Goal: Information Seeking & Learning: Learn about a topic

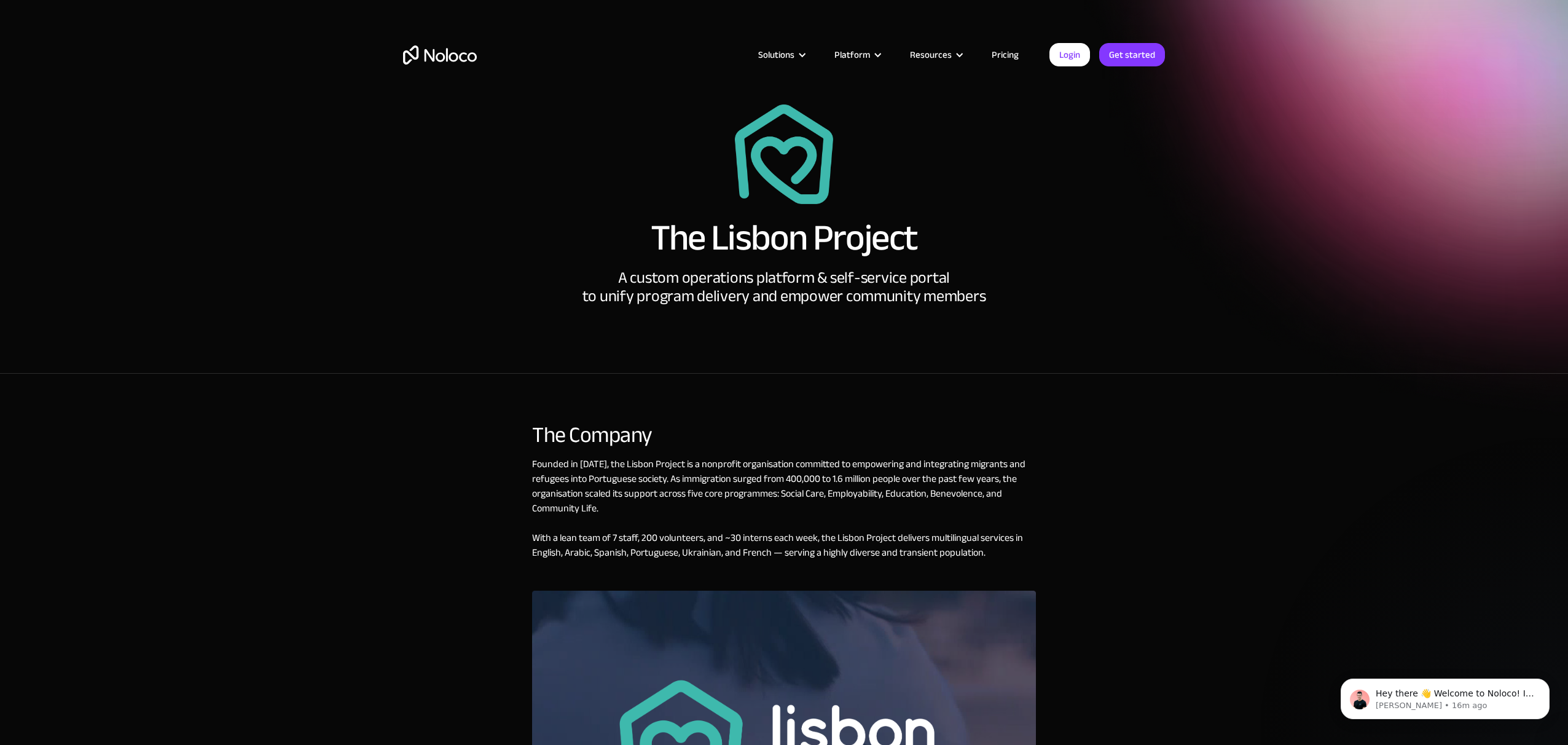
scroll to position [1, 0]
click at [697, 281] on div "A custom operations platform & self-service portal to unify program delivery an…" at bounding box center [784, 286] width 403 height 37
click at [534, 465] on div "Founded in [DATE], the Lisbon Project is a nonprofit organisation committed to …" at bounding box center [784, 523] width 504 height 134
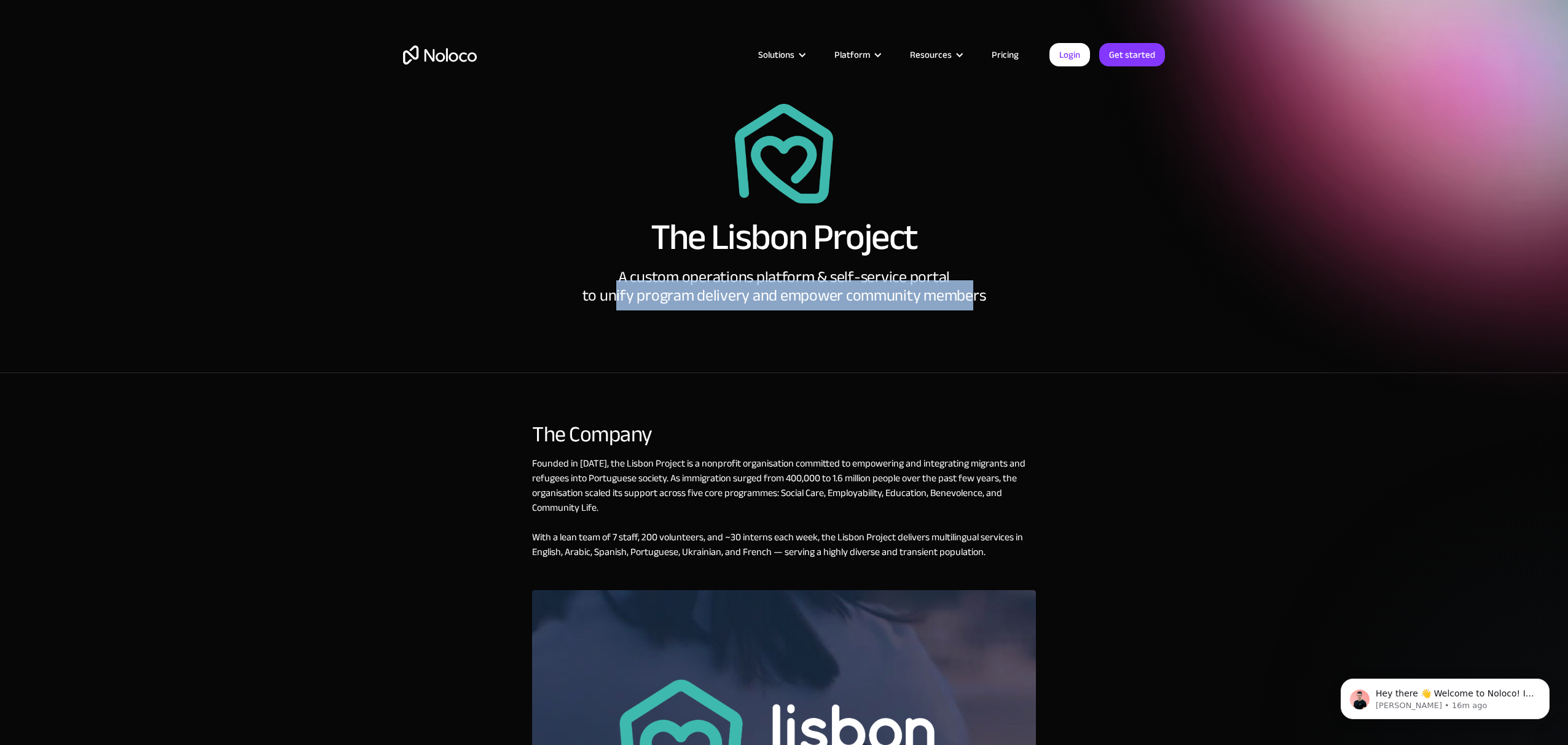
drag, startPoint x: 615, startPoint y: 288, endPoint x: 953, endPoint y: 296, distance: 338.1
click at [972, 298] on div "A custom operations platform & self-service portal to unify program delivery an…" at bounding box center [784, 286] width 403 height 37
click at [625, 282] on div "A custom operations platform & self-service portal to unify program delivery an…" at bounding box center [784, 286] width 403 height 37
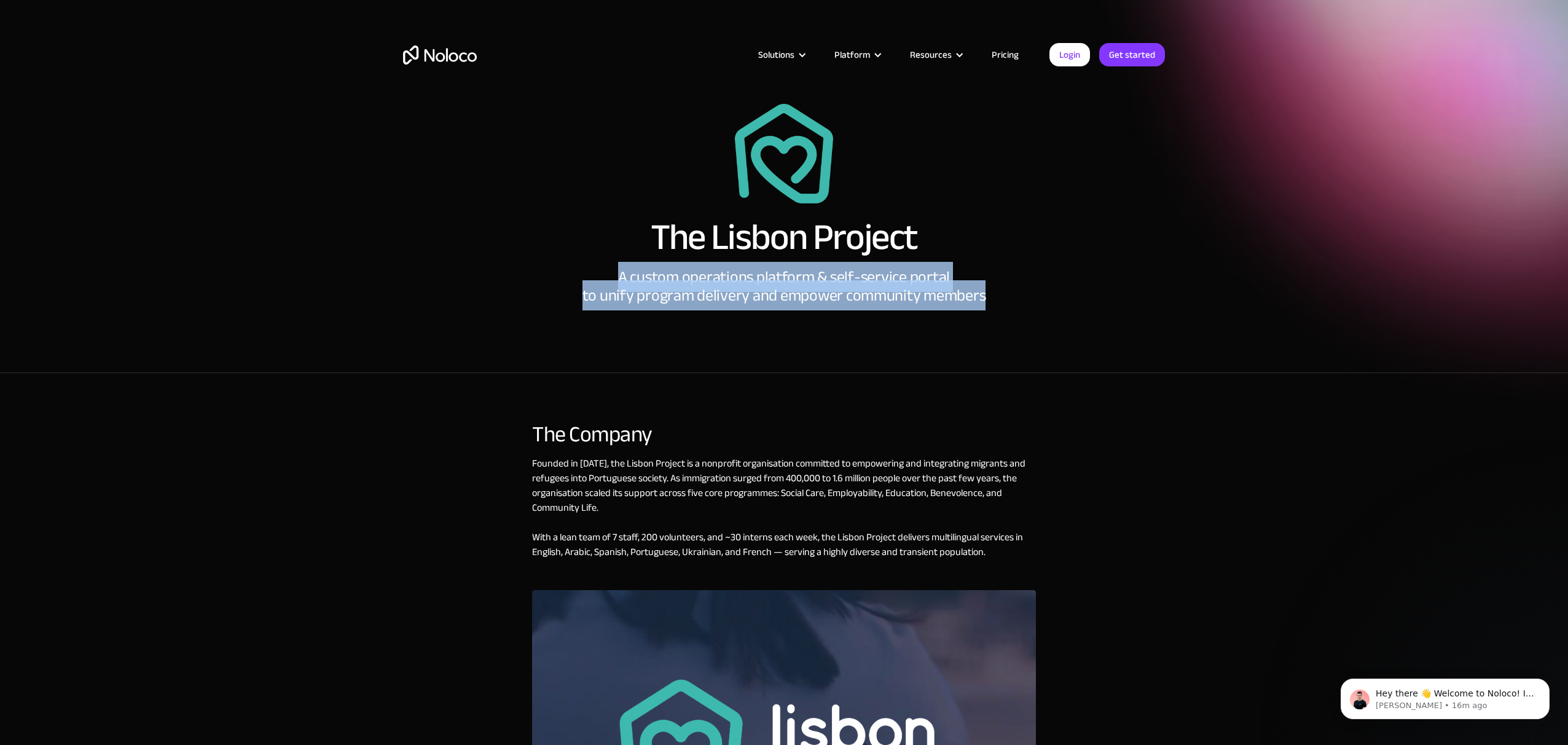
drag, startPoint x: 623, startPoint y: 278, endPoint x: 1069, endPoint y: 296, distance: 446.4
click at [1069, 296] on div "The Lisbon Project A custom operations platform & self-service portal to unify …" at bounding box center [784, 204] width 762 height 201
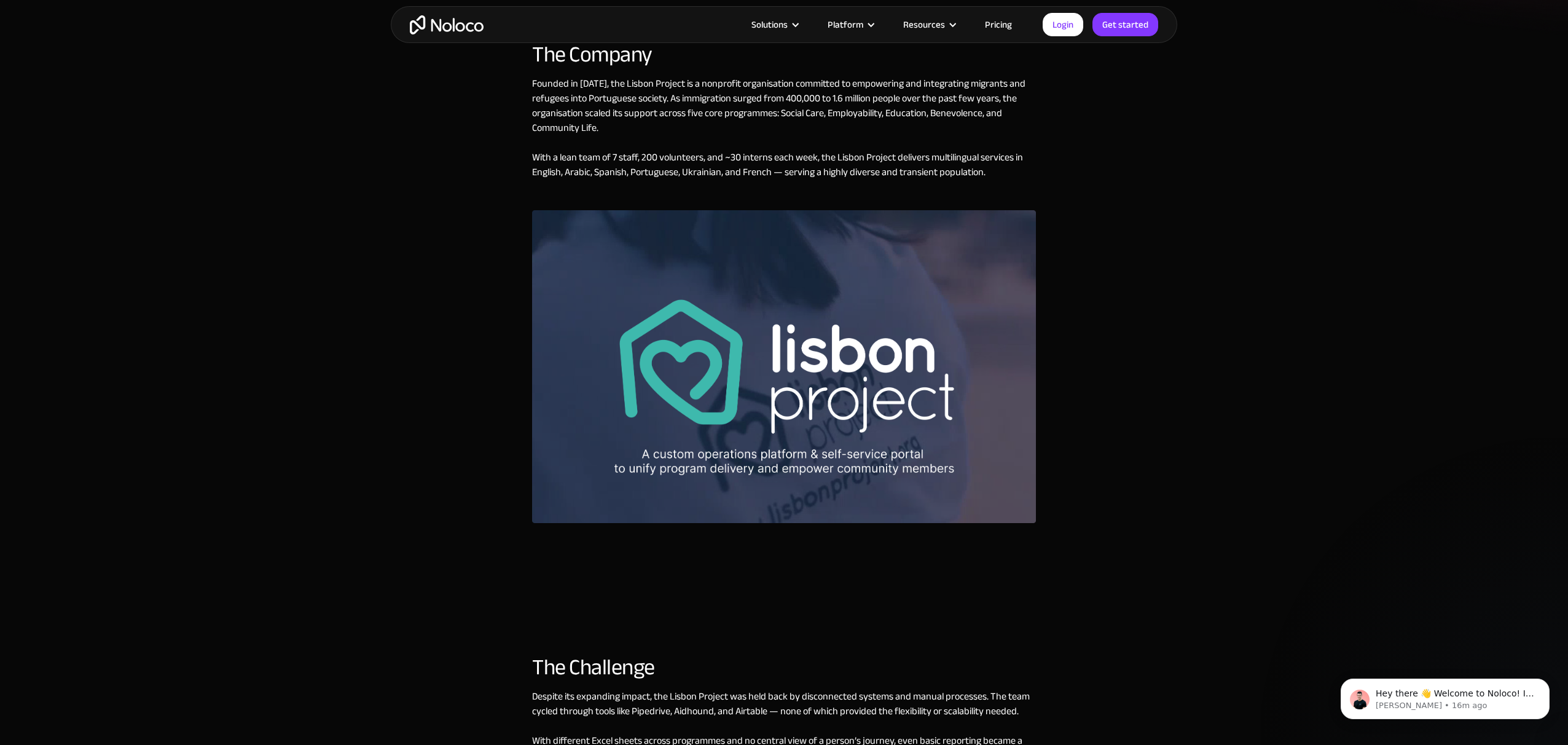
scroll to position [342, 0]
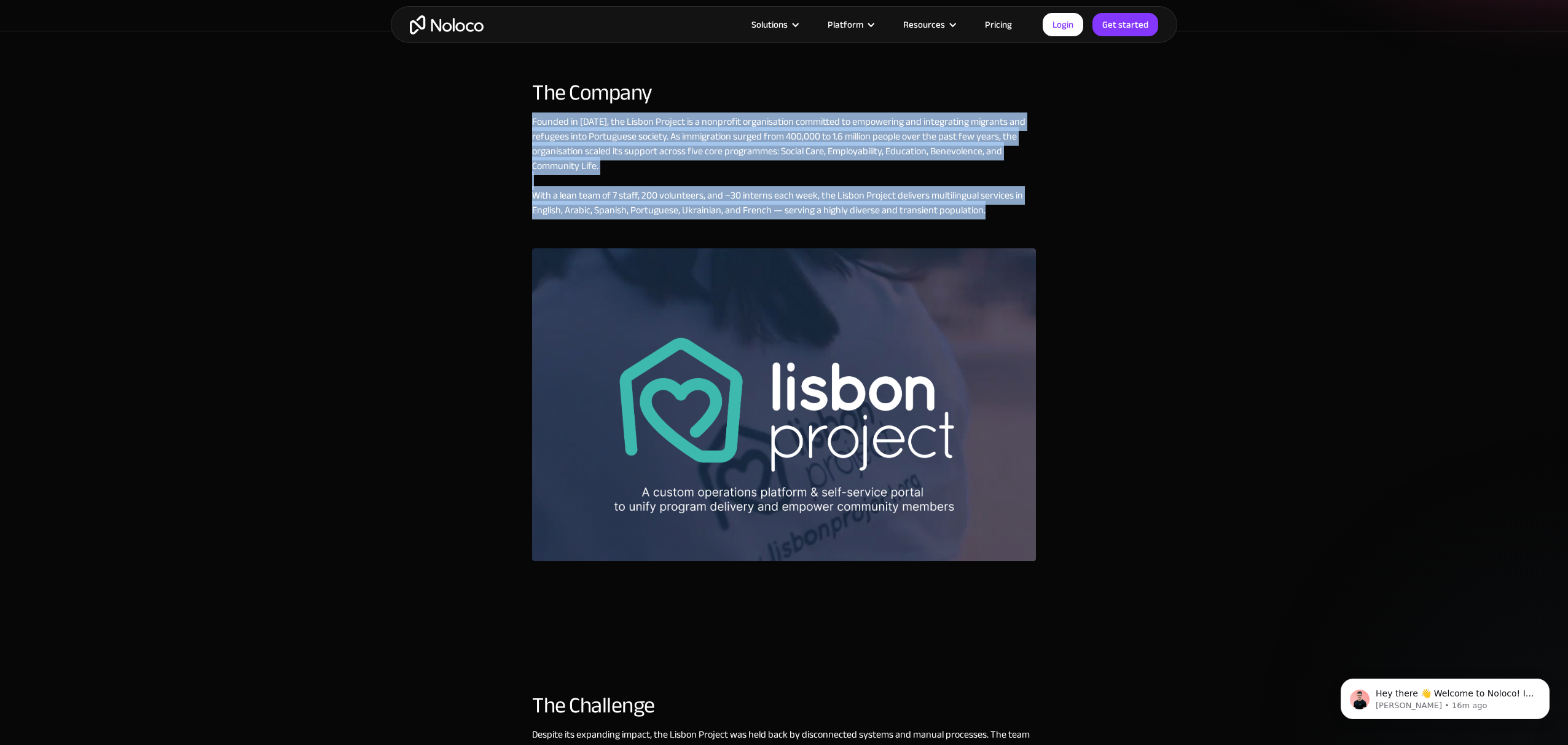
drag, startPoint x: 531, startPoint y: 121, endPoint x: 978, endPoint y: 231, distance: 460.3
click at [978, 231] on div "The Company Founded in [DATE], the Lisbon Project is a nonprofit organisation c…" at bounding box center [784, 333] width 786 height 530
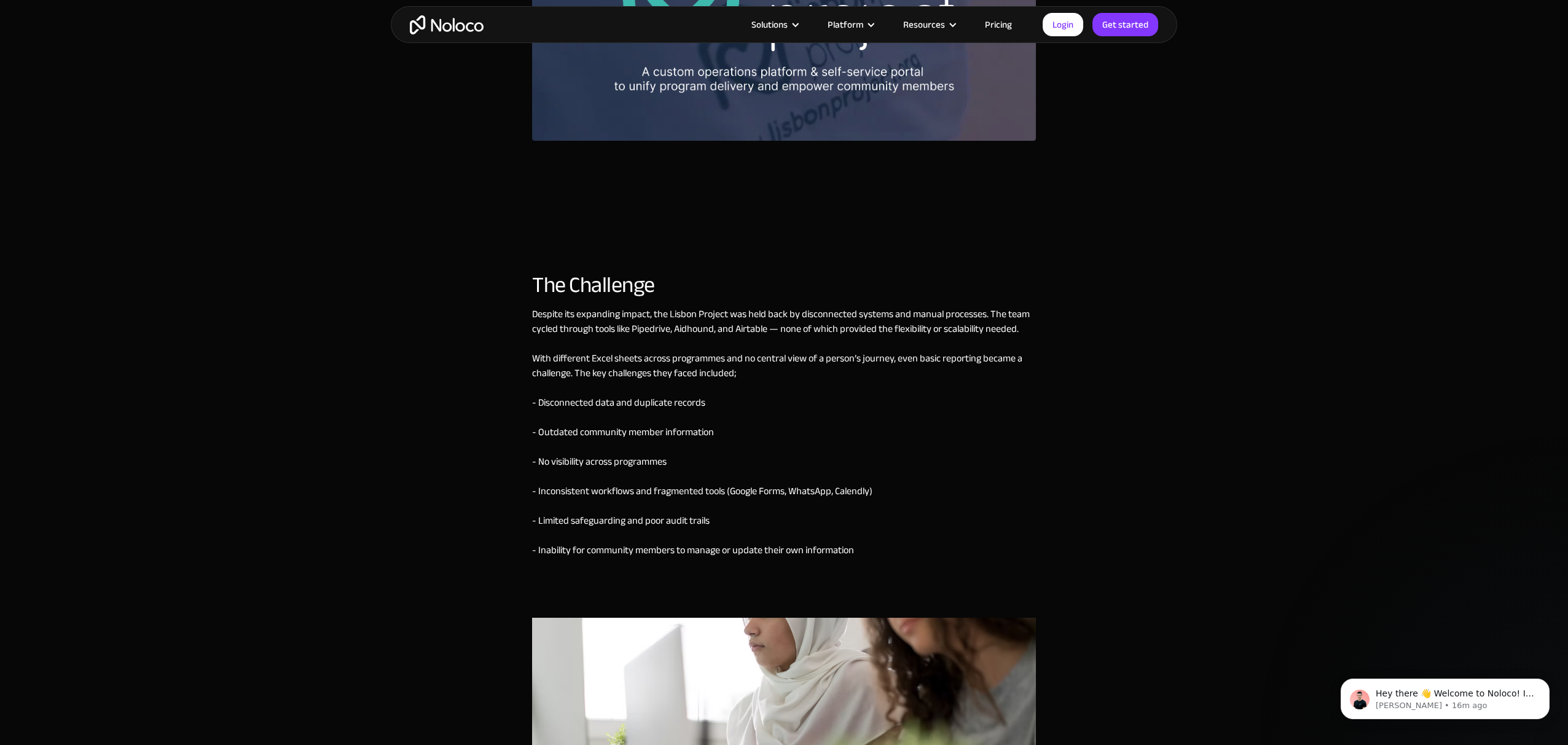
scroll to position [766, 0]
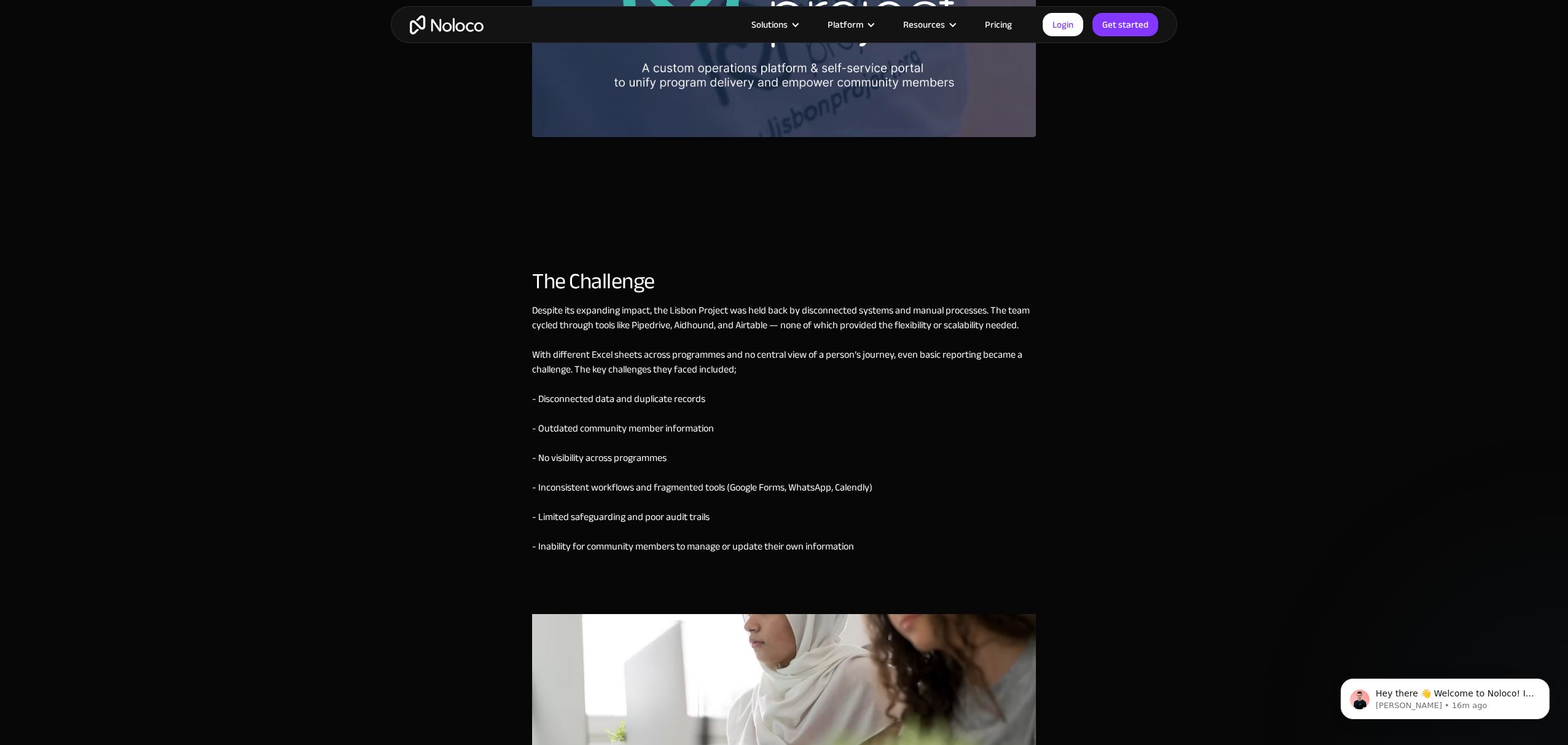
click at [537, 314] on div "Despite its expanding impact, the Lisbon Project was held back by disconnected …" at bounding box center [784, 458] width 504 height 311
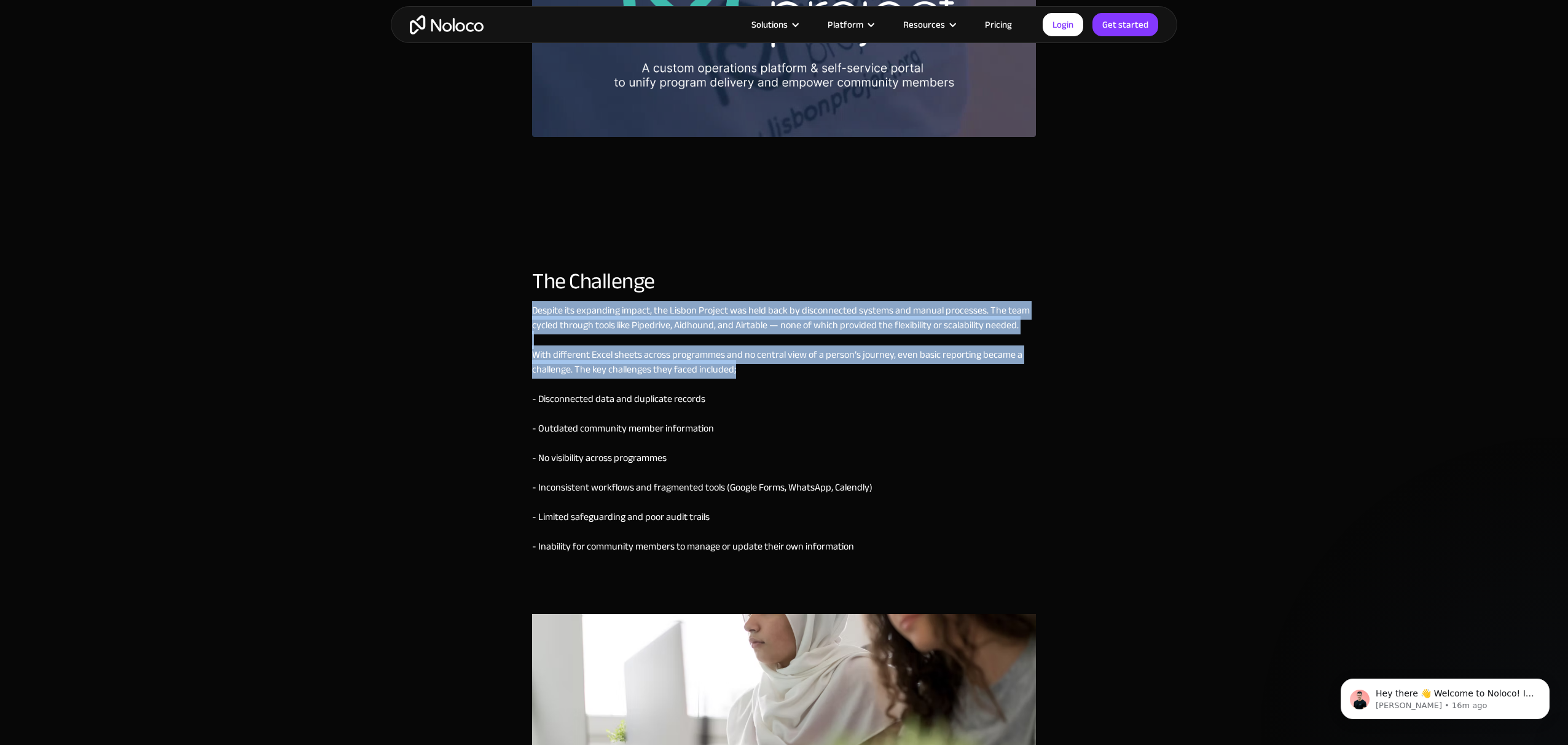
drag, startPoint x: 532, startPoint y: 313, endPoint x: 760, endPoint y: 370, distance: 235.0
click at [760, 370] on div "Despite its expanding impact, the Lisbon Project was held back by disconnected …" at bounding box center [784, 458] width 504 height 311
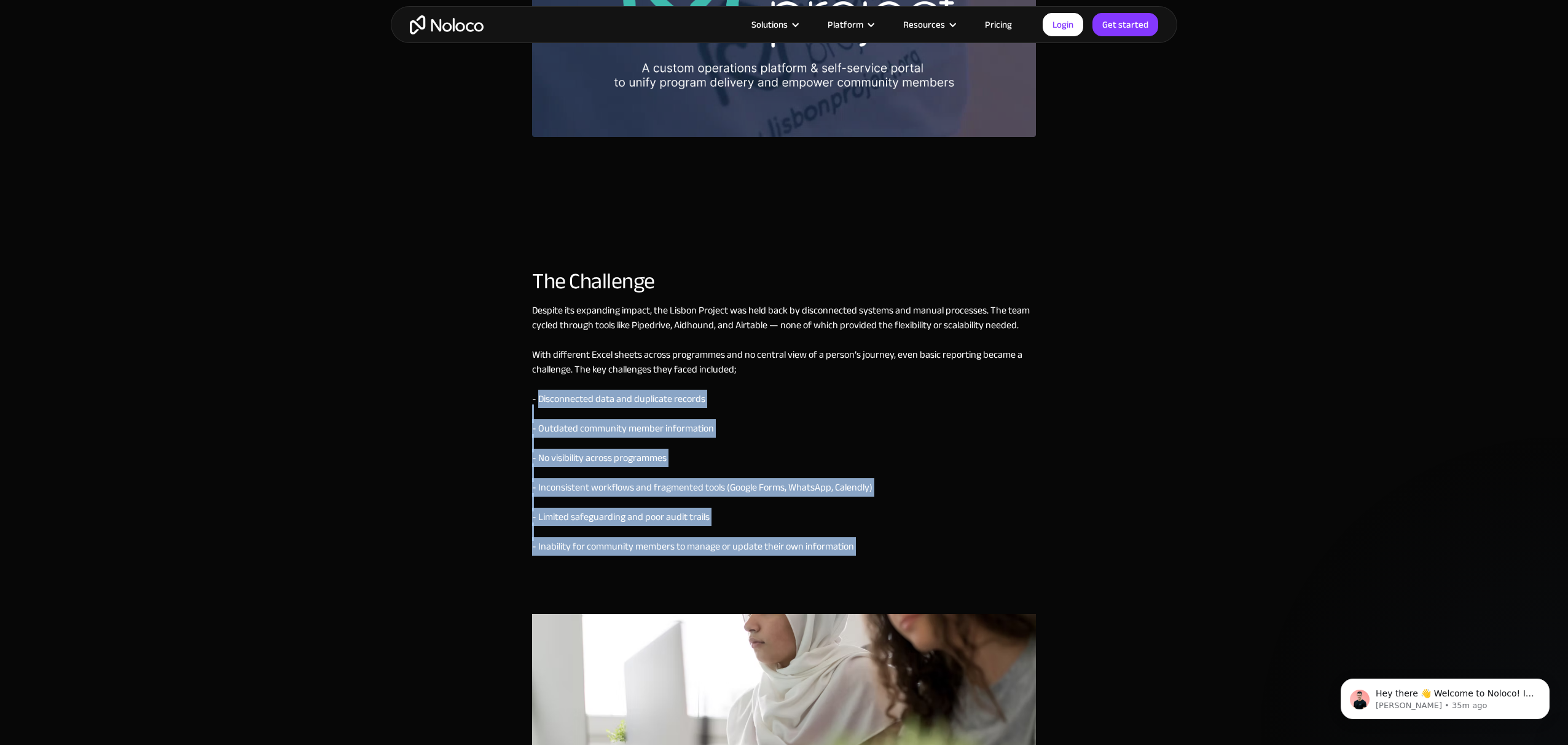
drag, startPoint x: 537, startPoint y: 400, endPoint x: 877, endPoint y: 556, distance: 374.1
click at [876, 557] on div "Despite its expanding impact, the Lisbon Project was held back by disconnected …" at bounding box center [784, 458] width 504 height 311
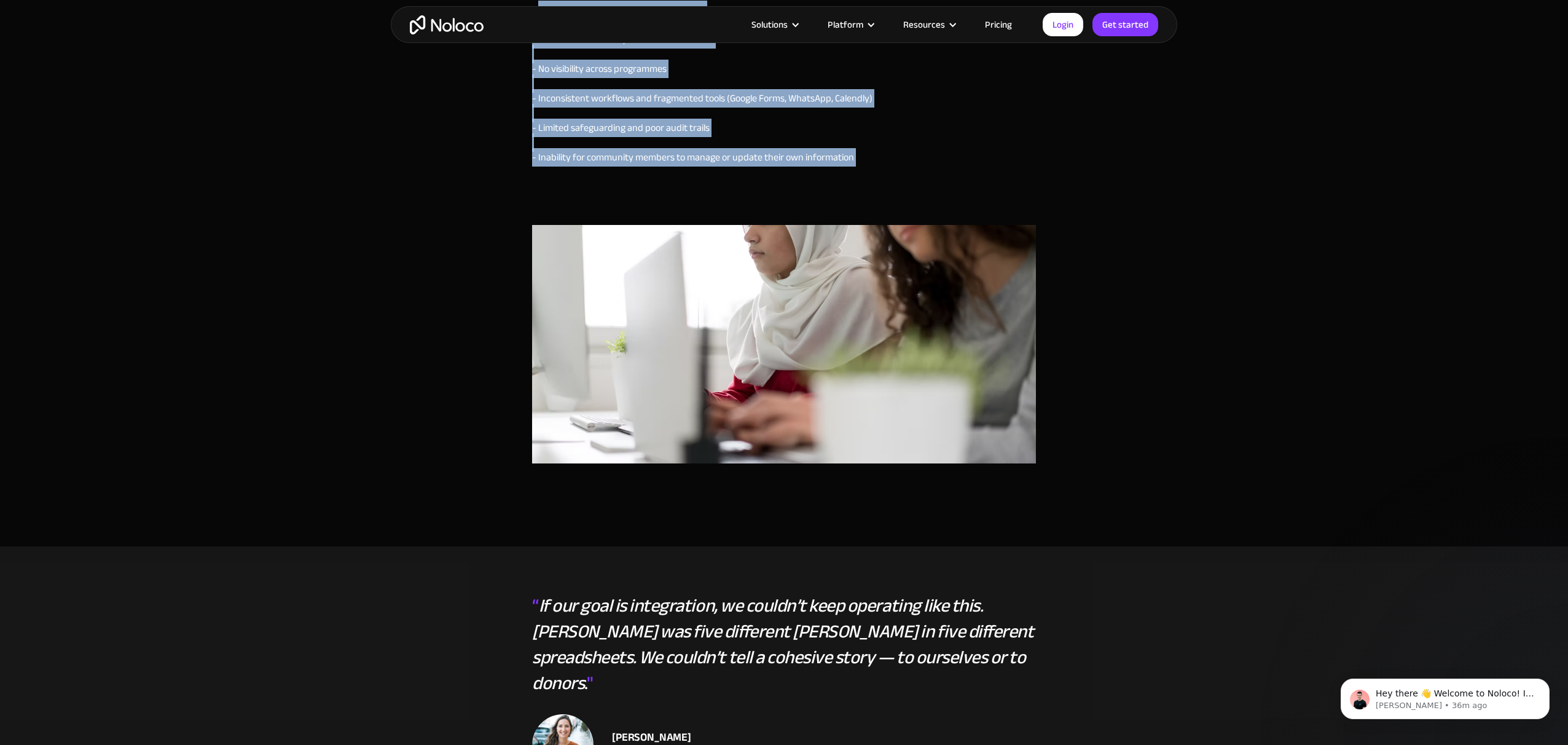
scroll to position [1296, 0]
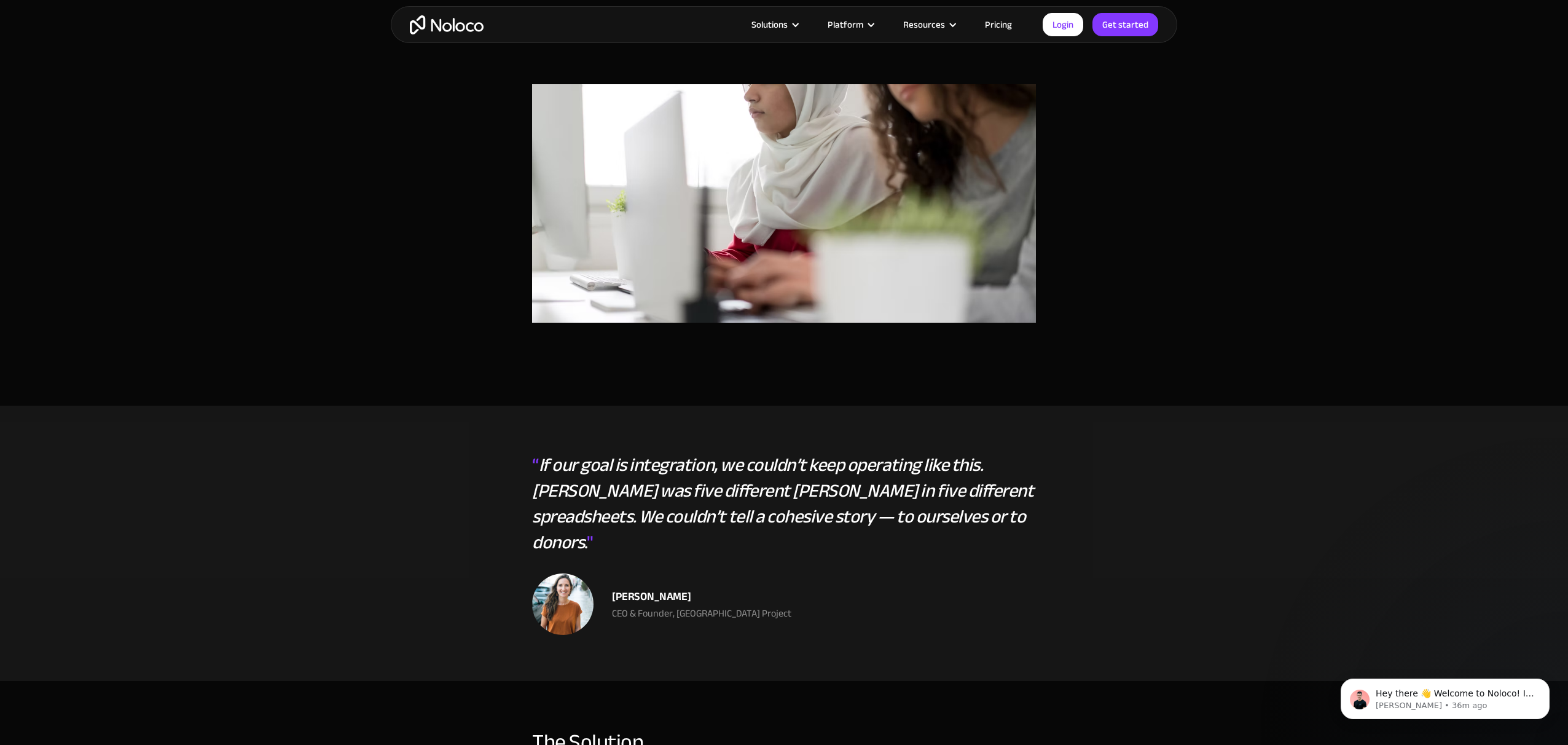
click at [545, 467] on em "If our goal is integration, we couldn’t keep operating like this. [PERSON_NAME]…" at bounding box center [783, 503] width 502 height 112
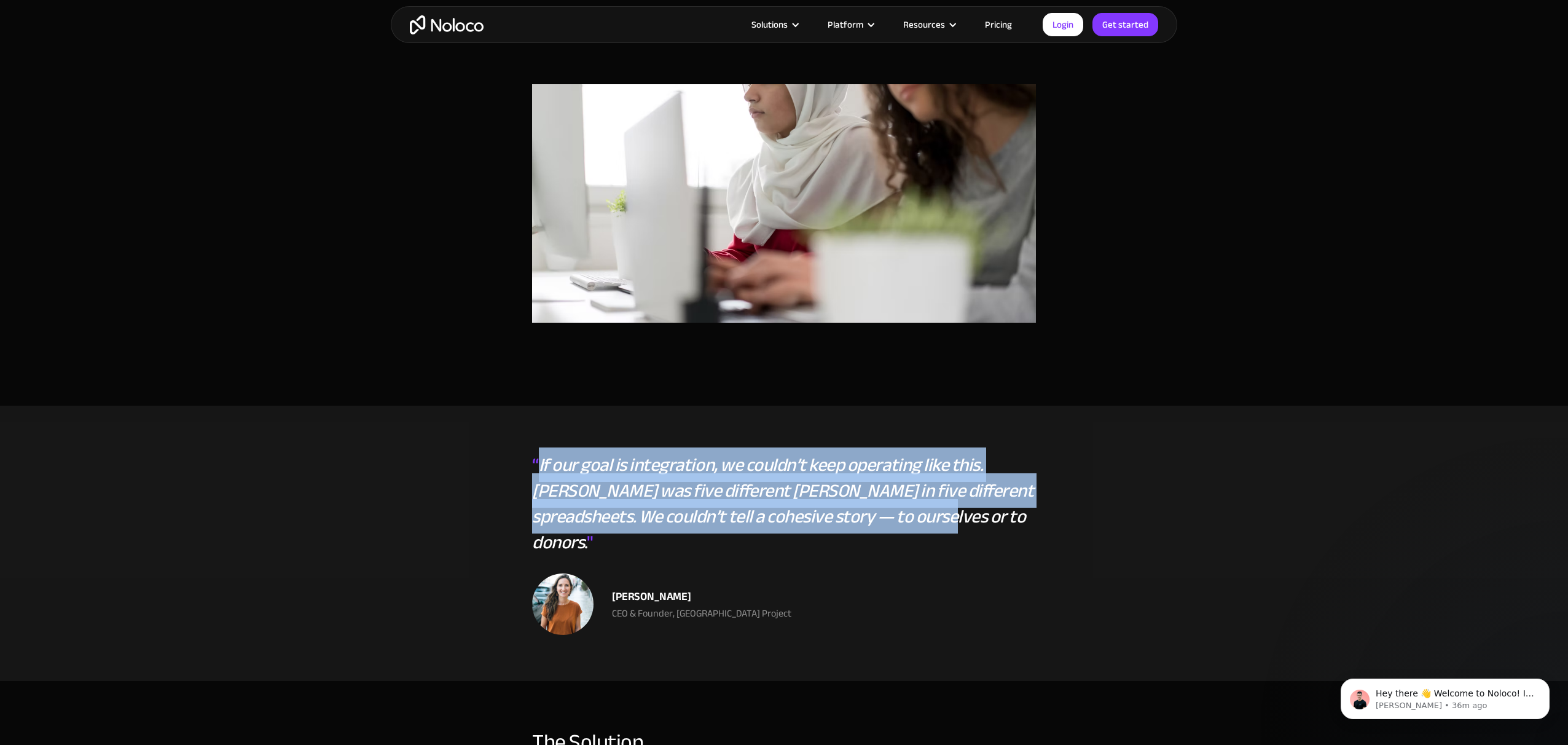
drag, startPoint x: 545, startPoint y: 467, endPoint x: 840, endPoint y: 524, distance: 300.5
click at [840, 524] on em "If our goal is integration, we couldn’t keep operating like this. [PERSON_NAME]…" at bounding box center [783, 503] width 502 height 112
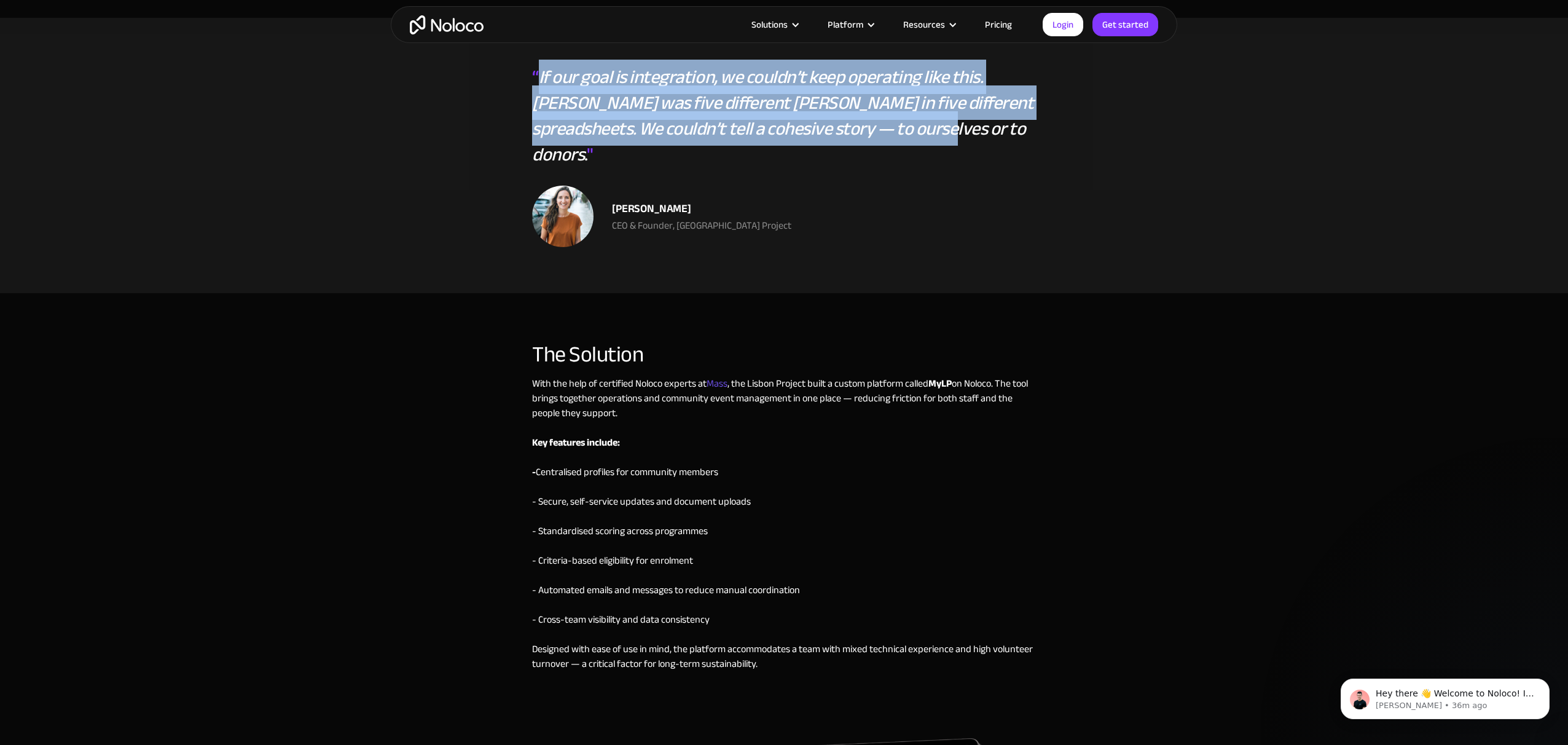
scroll to position [1685, 0]
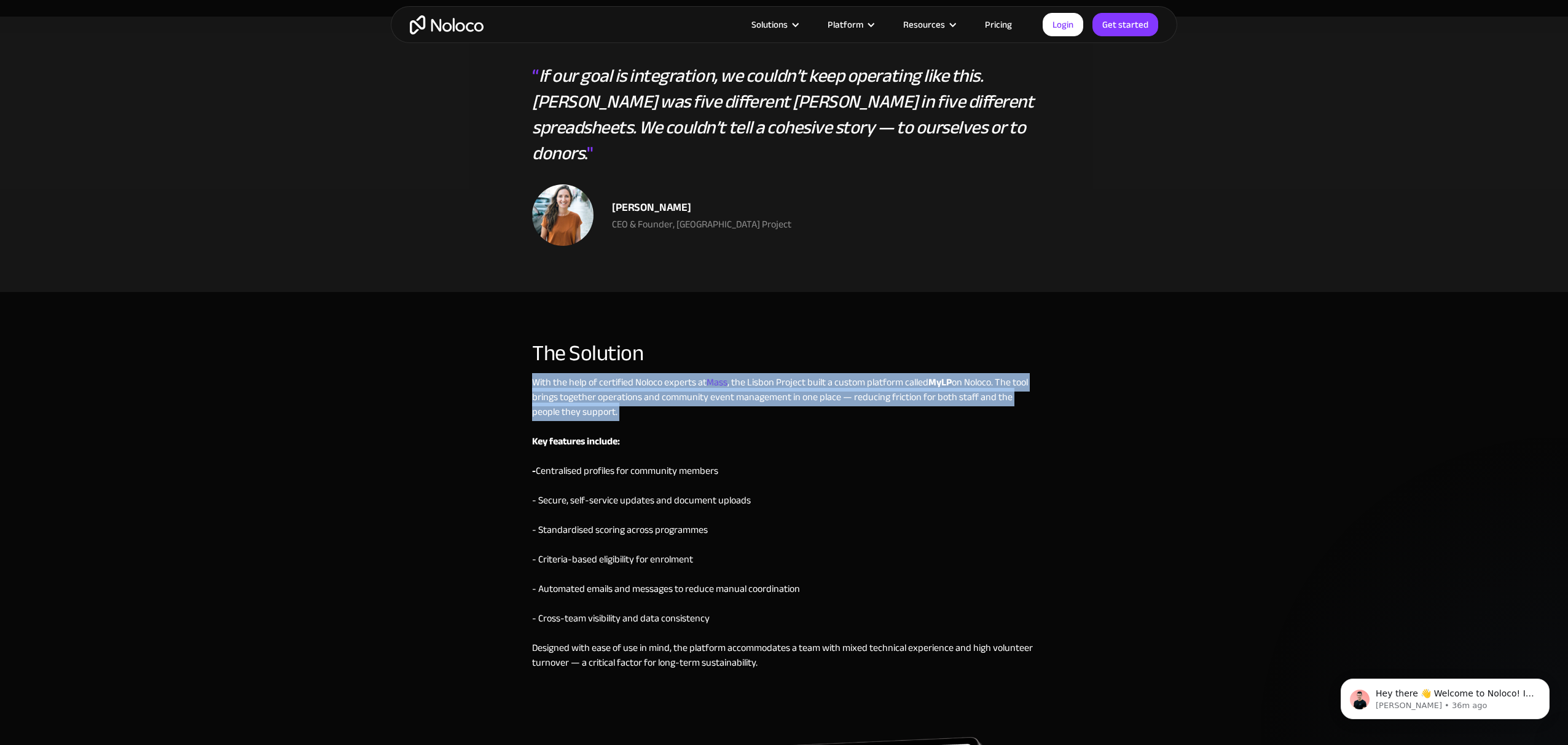
drag, startPoint x: 581, startPoint y: 372, endPoint x: 677, endPoint y: 398, distance: 99.5
click at [677, 398] on div "With the help of certified Noloco experts at [GEOGRAPHIC_DATA] , the Lisbon Pro…" at bounding box center [784, 537] width 504 height 326
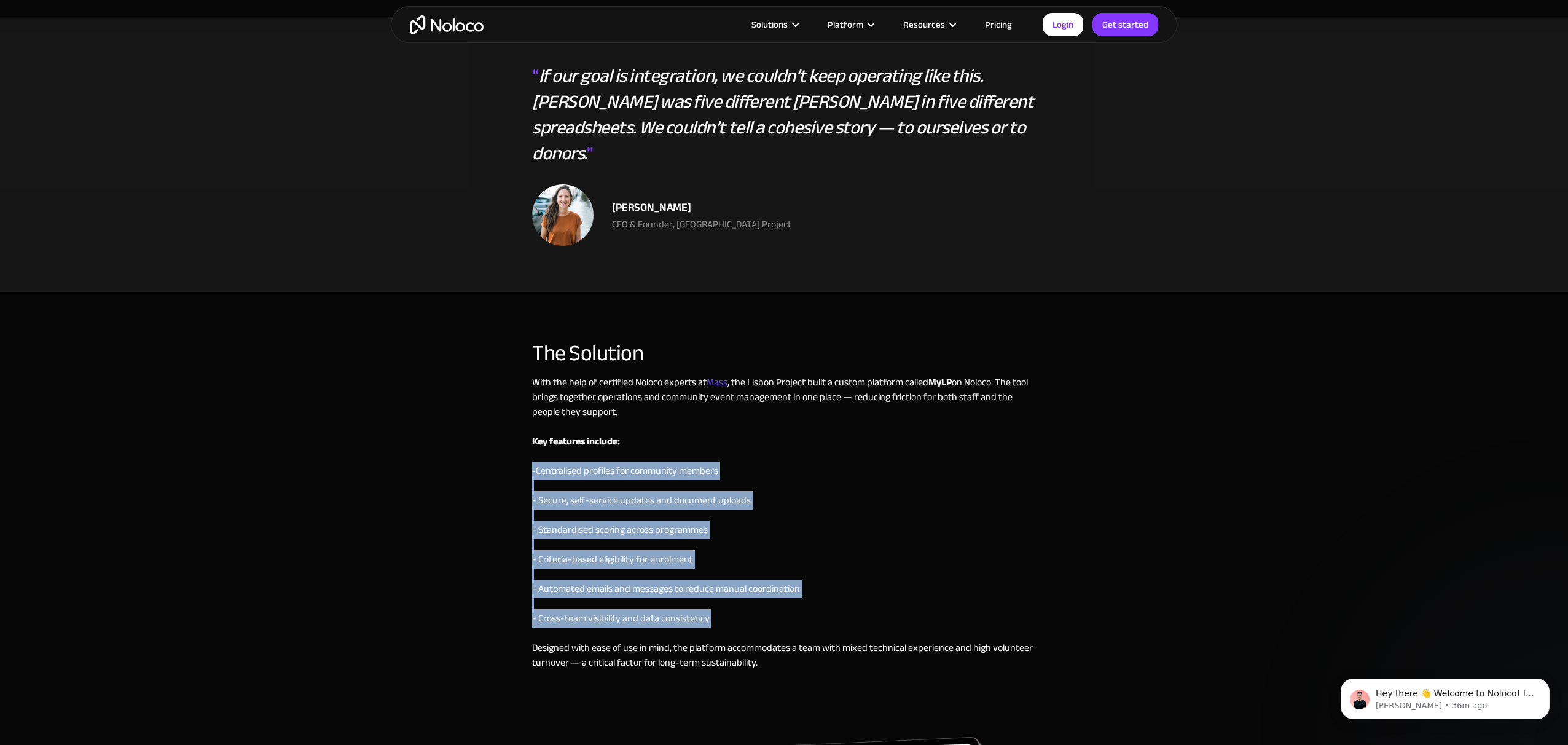
drag, startPoint x: 529, startPoint y: 444, endPoint x: 731, endPoint y: 606, distance: 258.9
click at [731, 607] on div "The Solution With the help of certified Noloco experts at [GEOGRAPHIC_DATA] , t…" at bounding box center [784, 708] width 786 height 759
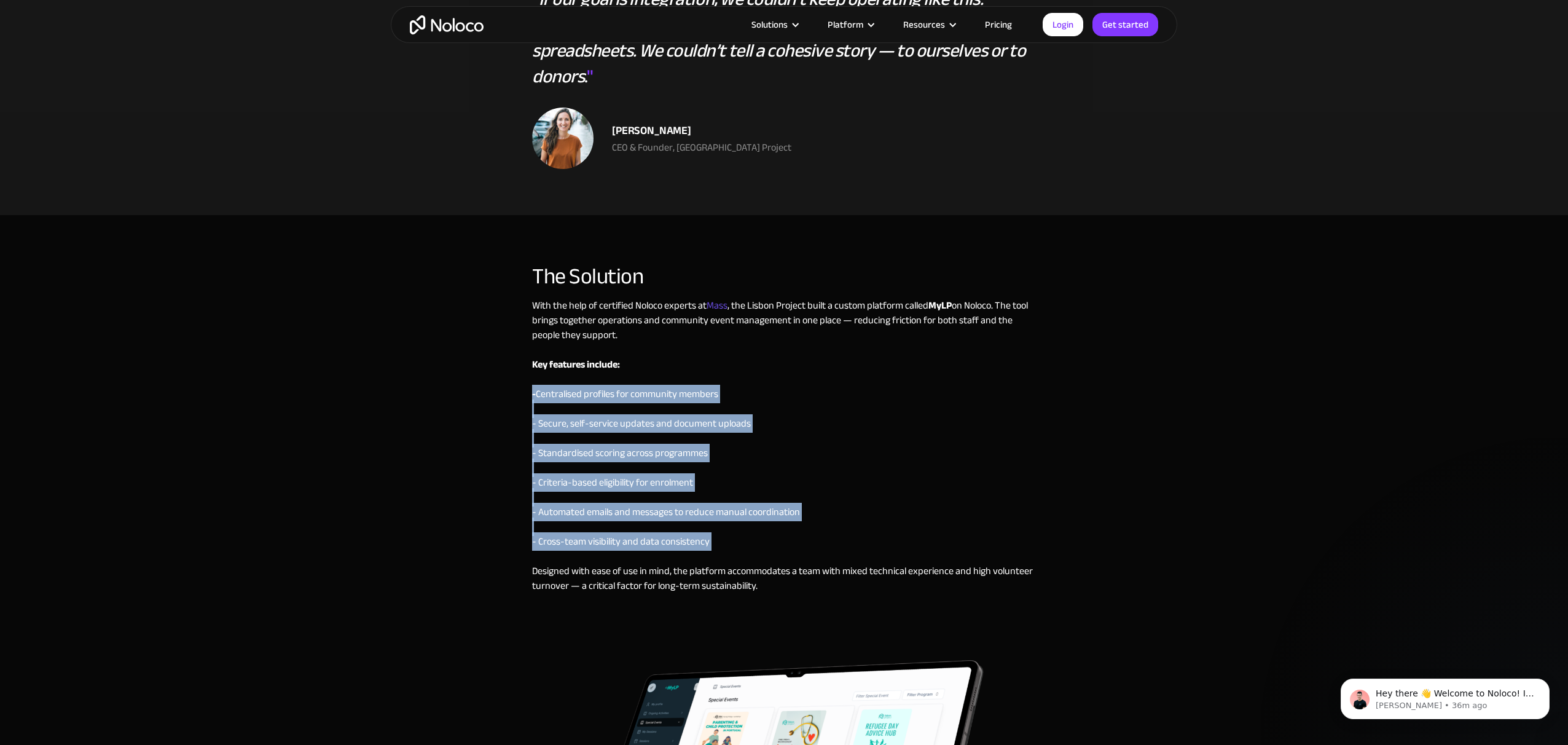
scroll to position [1841, 0]
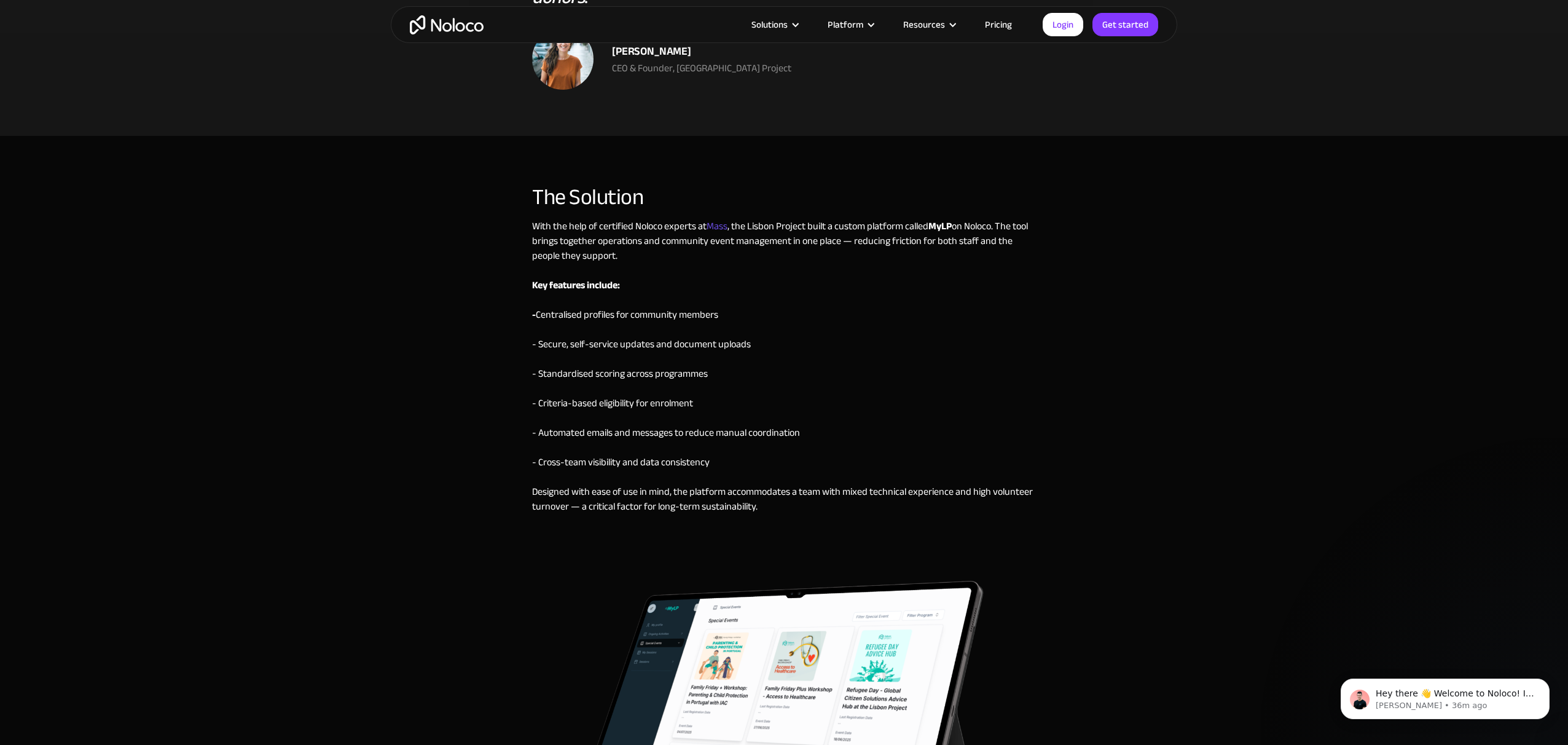
click at [676, 478] on div "With the help of certified Noloco experts at [GEOGRAPHIC_DATA] , the Lisbon Pro…" at bounding box center [784, 382] width 504 height 326
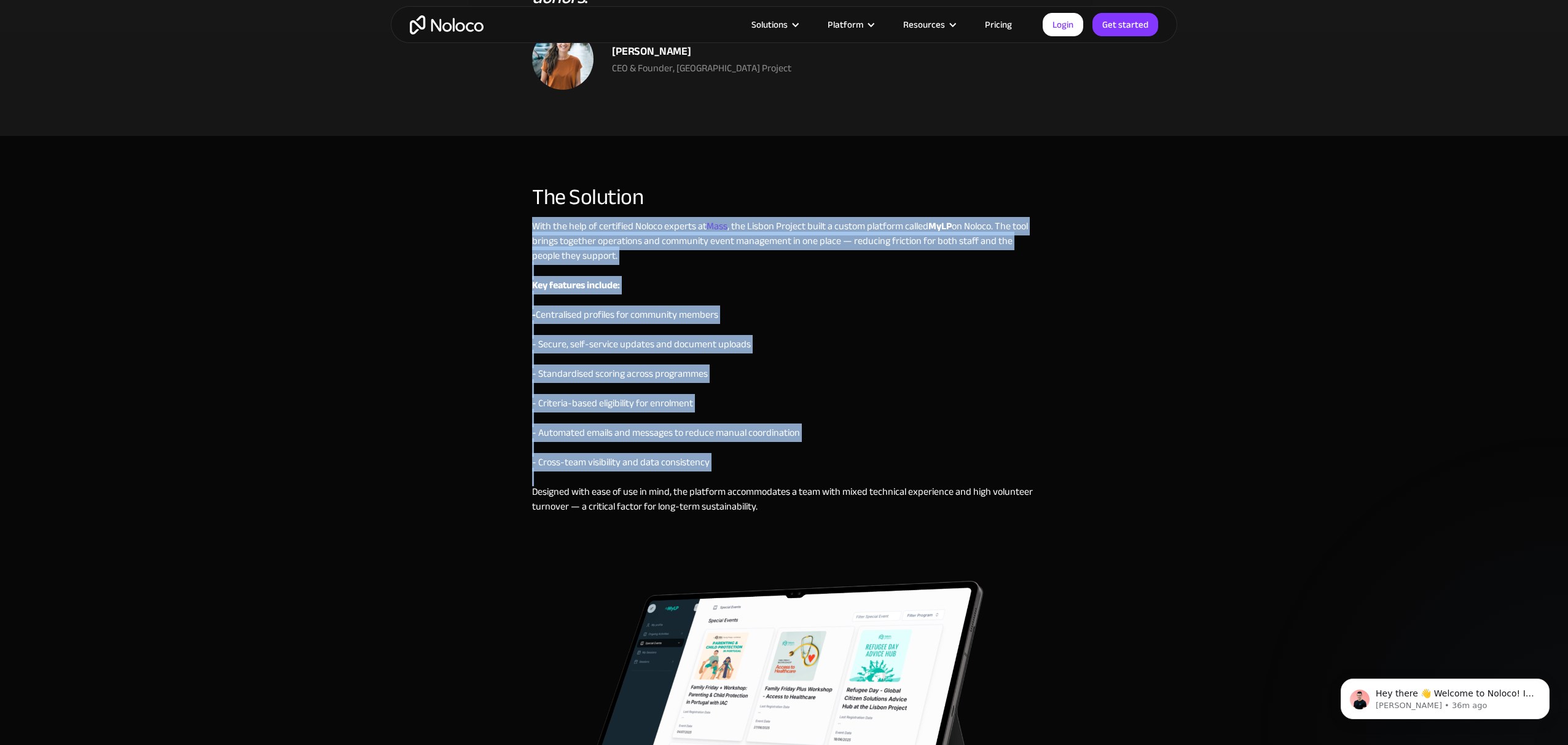
click at [676, 479] on div "With the help of certified Noloco experts at [GEOGRAPHIC_DATA] , the Lisbon Pro…" at bounding box center [784, 382] width 504 height 326
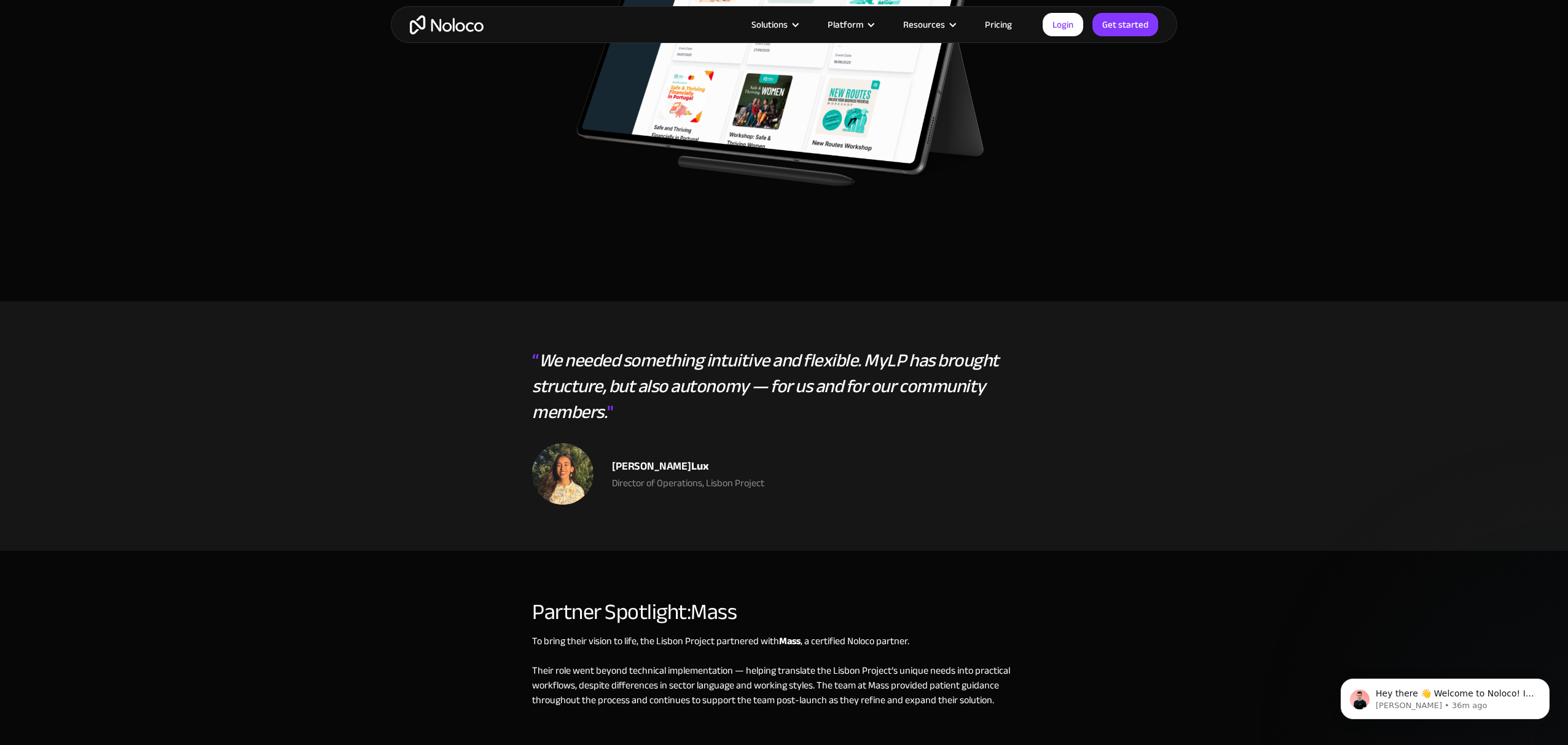
scroll to position [2529, 0]
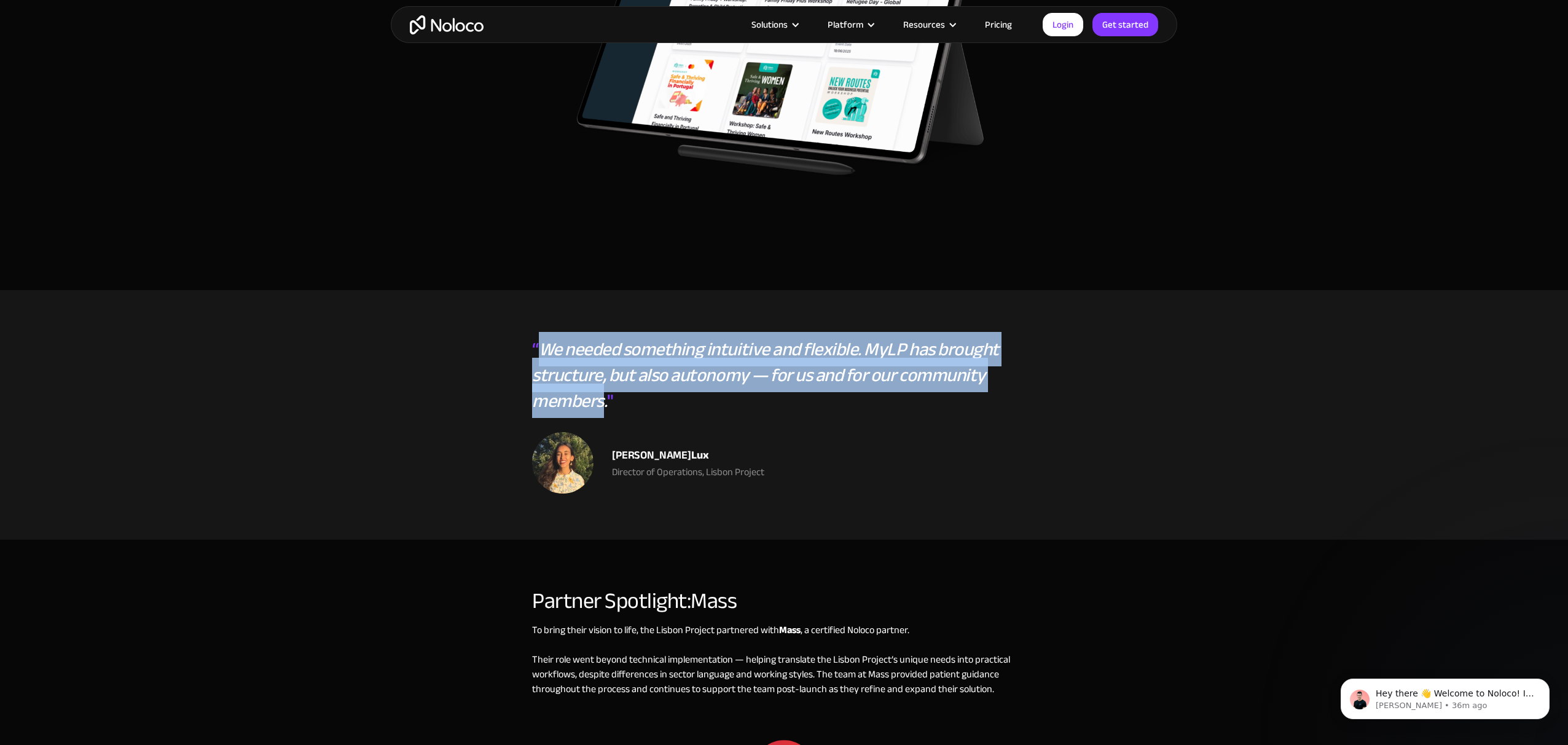
drag, startPoint x: 544, startPoint y: 322, endPoint x: 602, endPoint y: 376, distance: 79.2
click at [602, 376] on em "We needed something intuitive and flexible. MyLP has brought structure, but als…" at bounding box center [766, 375] width 467 height 86
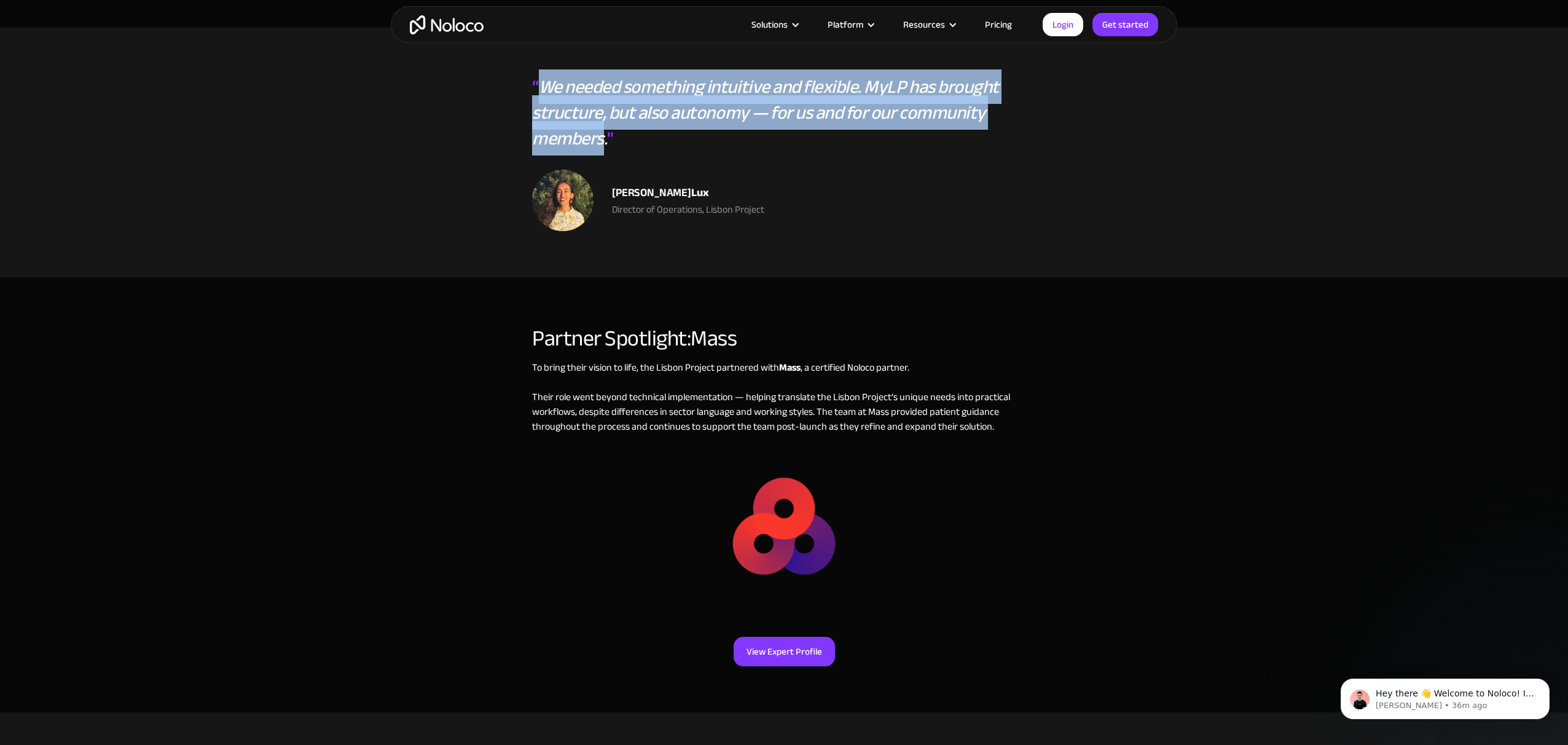
scroll to position [2850, 0]
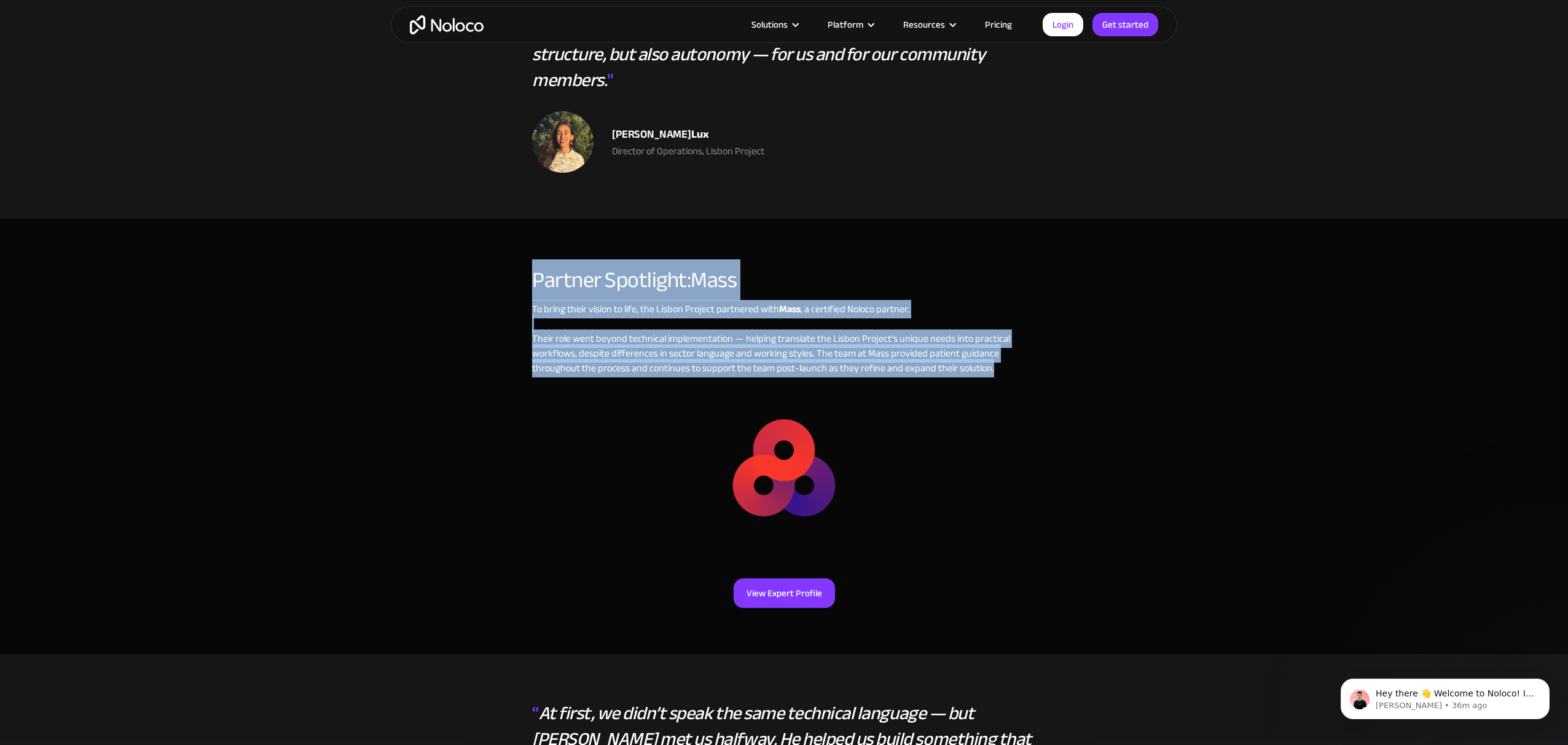
drag, startPoint x: 530, startPoint y: 255, endPoint x: 1028, endPoint y: 344, distance: 505.9
click at [1028, 344] on div "Partner Spotlight: Mass To bring their vision to life, the Lisbon Project partn…" at bounding box center [784, 411] width 786 height 310
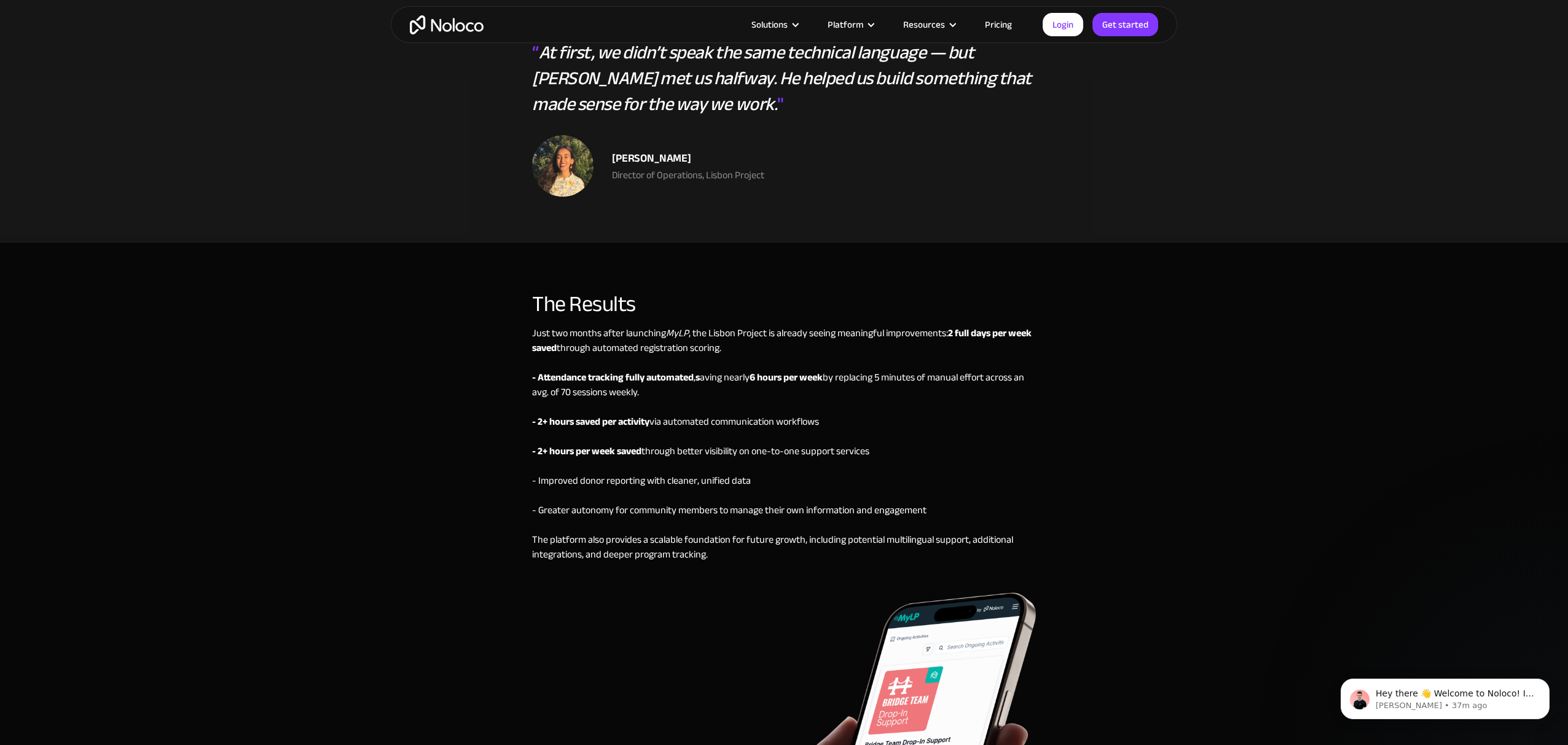
scroll to position [3513, 0]
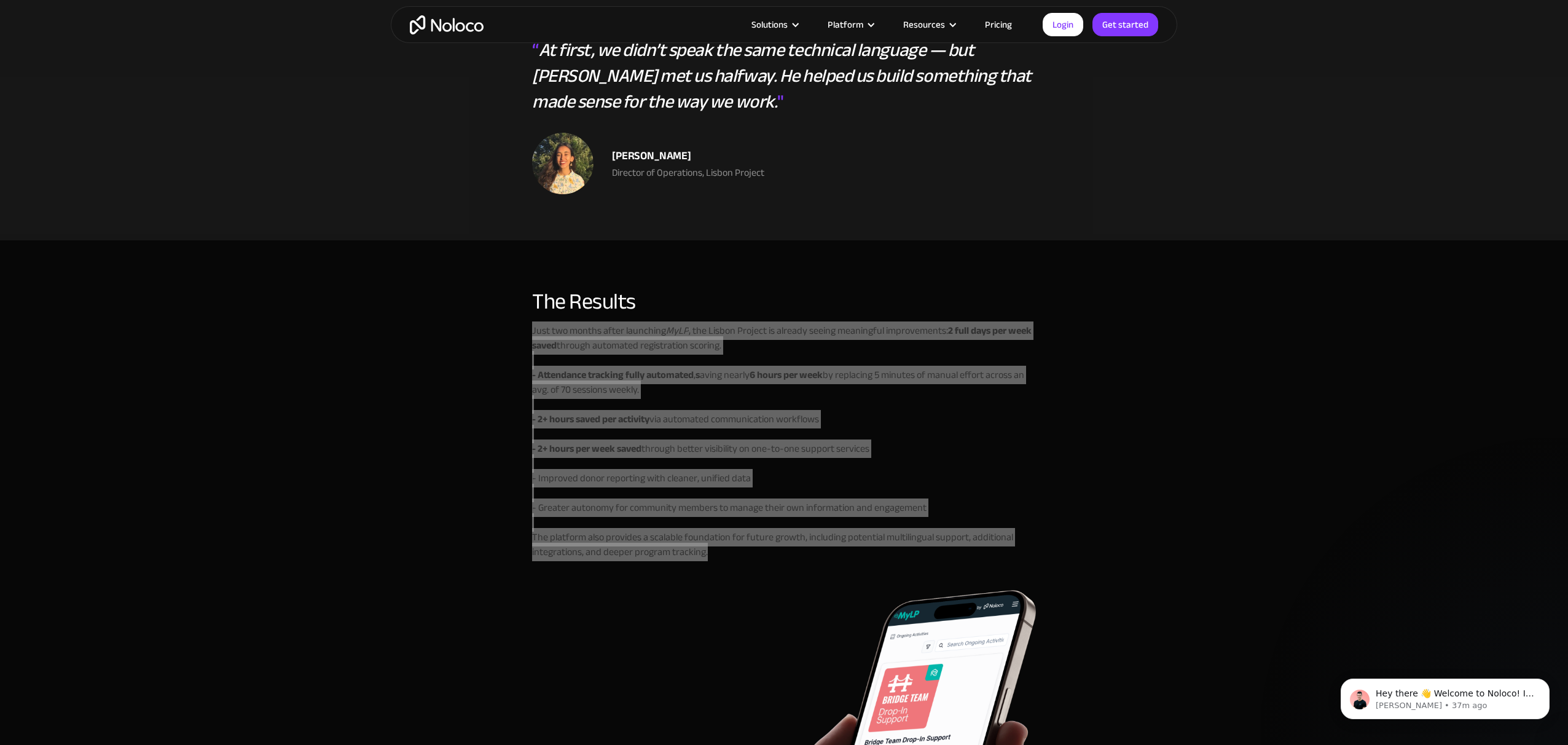
drag, startPoint x: 605, startPoint y: 318, endPoint x: 808, endPoint y: 555, distance: 312.1
click at [808, 555] on div "Just two months after launching MyLP , the Lisbon Project is already seeing mea…" at bounding box center [784, 457] width 504 height 266
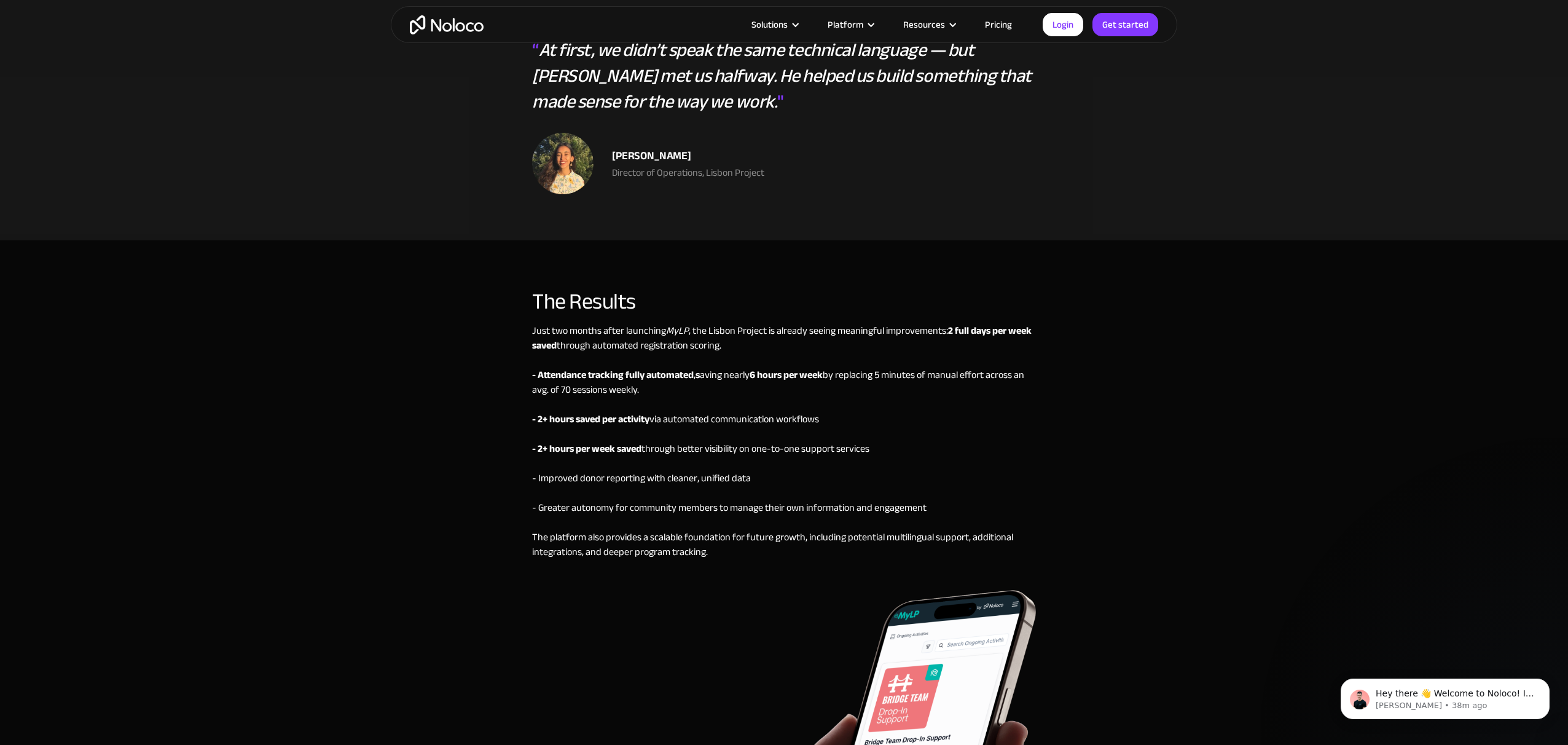
click at [540, 290] on div "The Results" at bounding box center [784, 302] width 504 height 24
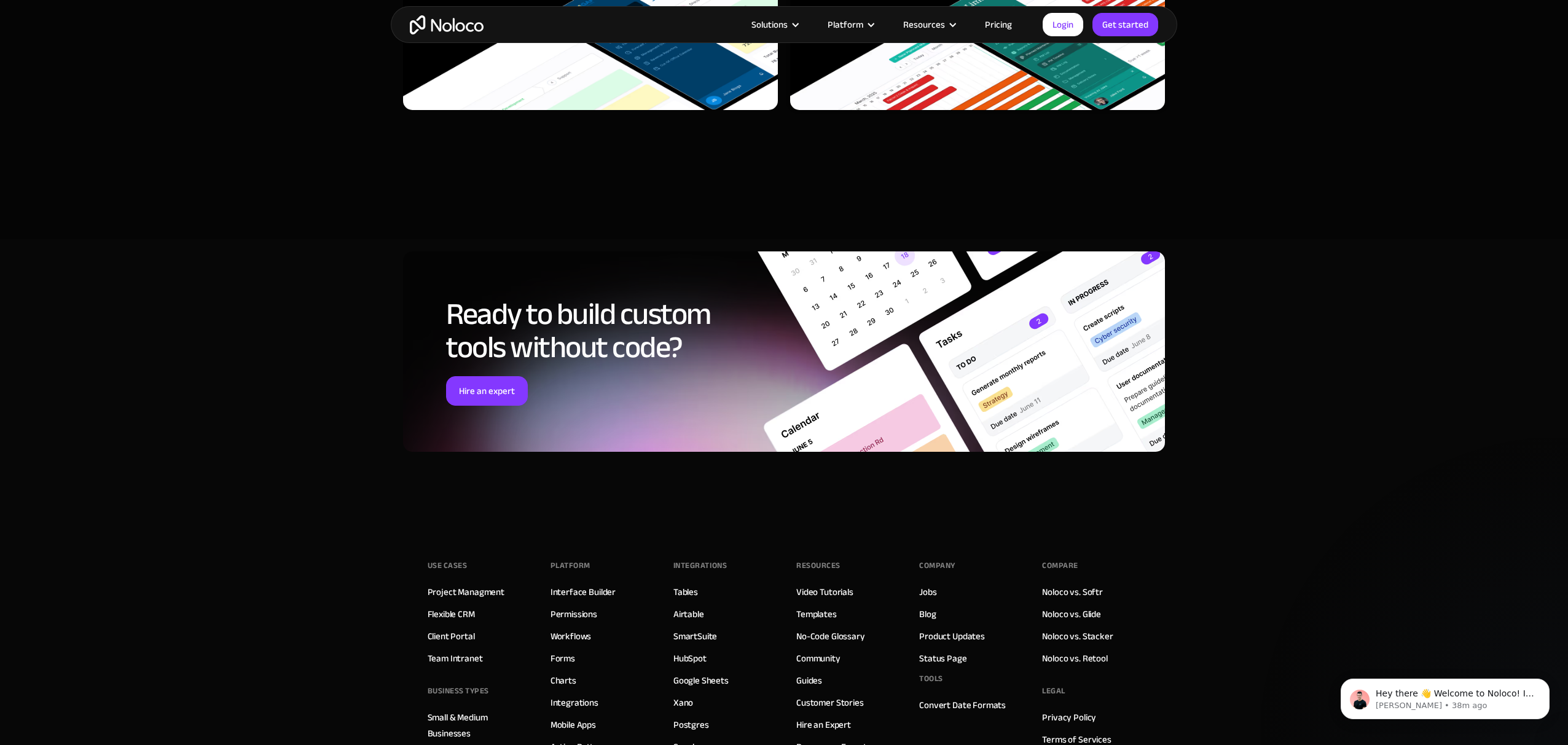
scroll to position [5500, 0]
